Goal: Task Accomplishment & Management: Use online tool/utility

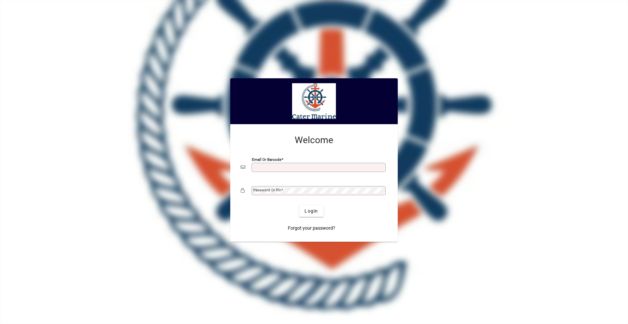
click at [275, 168] on input "Email or Barcode" at bounding box center [319, 167] width 132 height 5
click at [276, 168] on input "Email or Barcode" at bounding box center [319, 167] width 132 height 5
type input "**********"
click at [299, 205] on button "Login" at bounding box center [311, 211] width 24 height 12
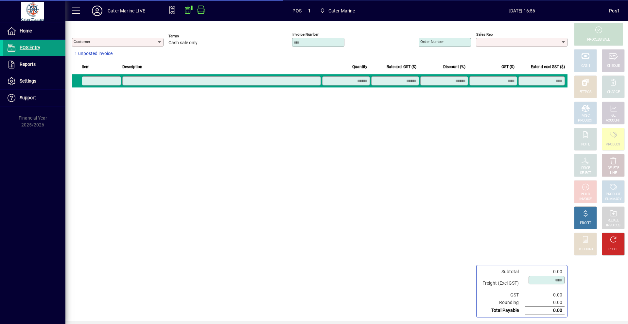
type input "**********"
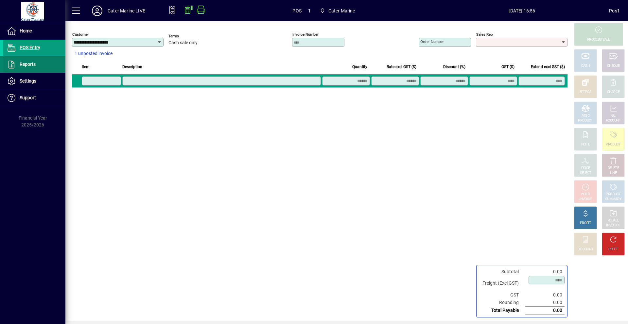
click at [19, 60] on span at bounding box center [34, 65] width 62 height 16
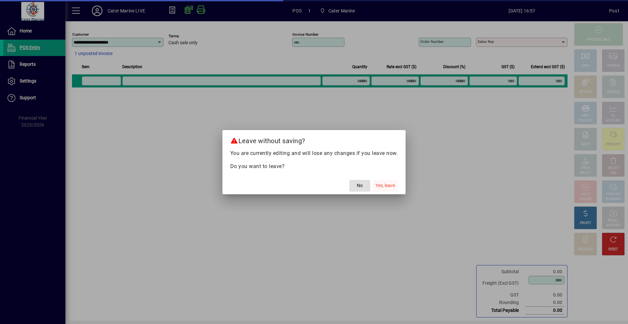
click at [384, 185] on span "Yes, leave" at bounding box center [386, 185] width 20 height 7
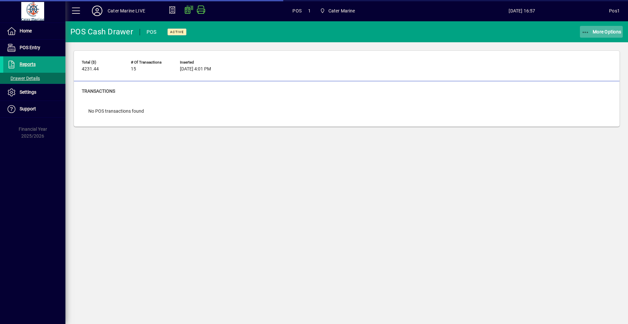
click at [601, 31] on span "More Options" at bounding box center [602, 31] width 40 height 5
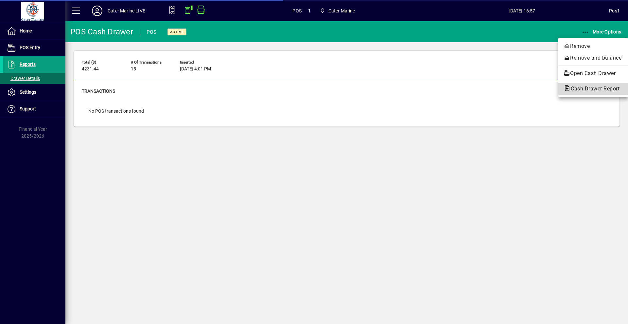
click at [578, 93] on button "Cash Drawer Report" at bounding box center [594, 89] width 70 height 12
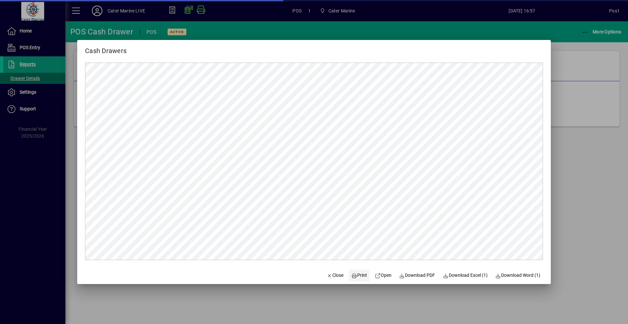
click at [359, 277] on span "Print" at bounding box center [360, 275] width 16 height 7
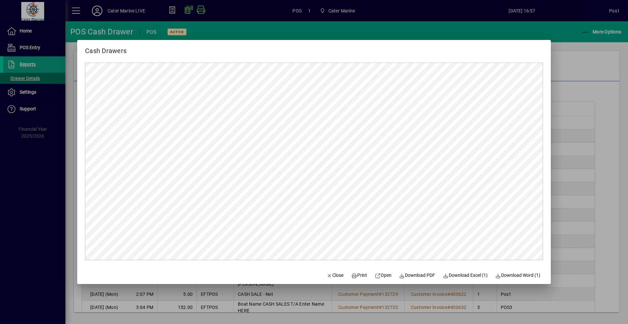
click at [597, 66] on div at bounding box center [314, 162] width 628 height 324
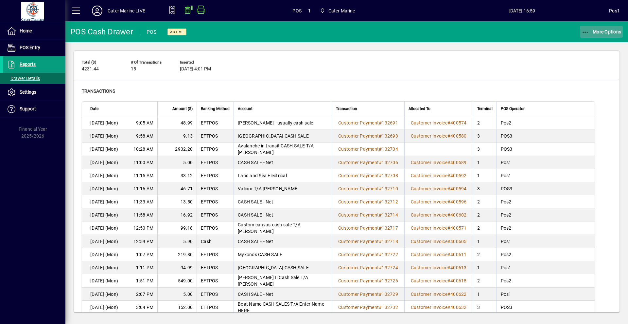
click at [591, 30] on span "More Options" at bounding box center [602, 31] width 40 height 5
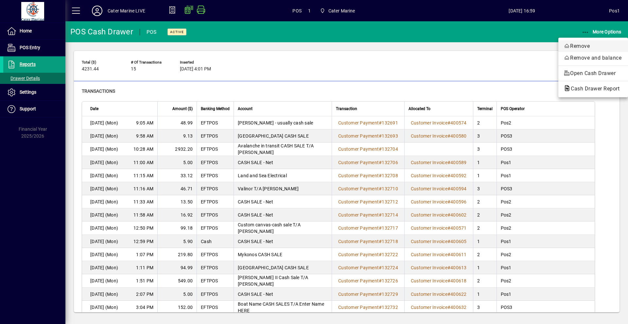
click at [577, 45] on span "Remove" at bounding box center [593, 46] width 59 height 8
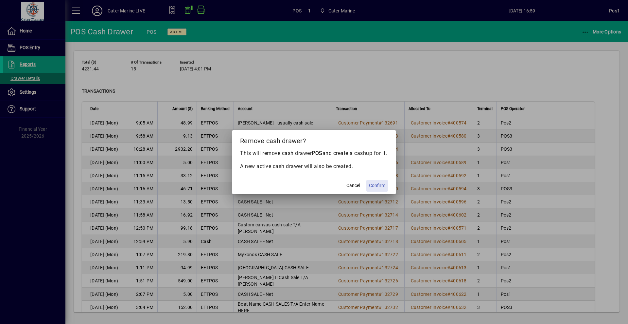
click at [374, 189] on span "Confirm" at bounding box center [377, 185] width 16 height 7
